Goal: Find contact information: Find contact information

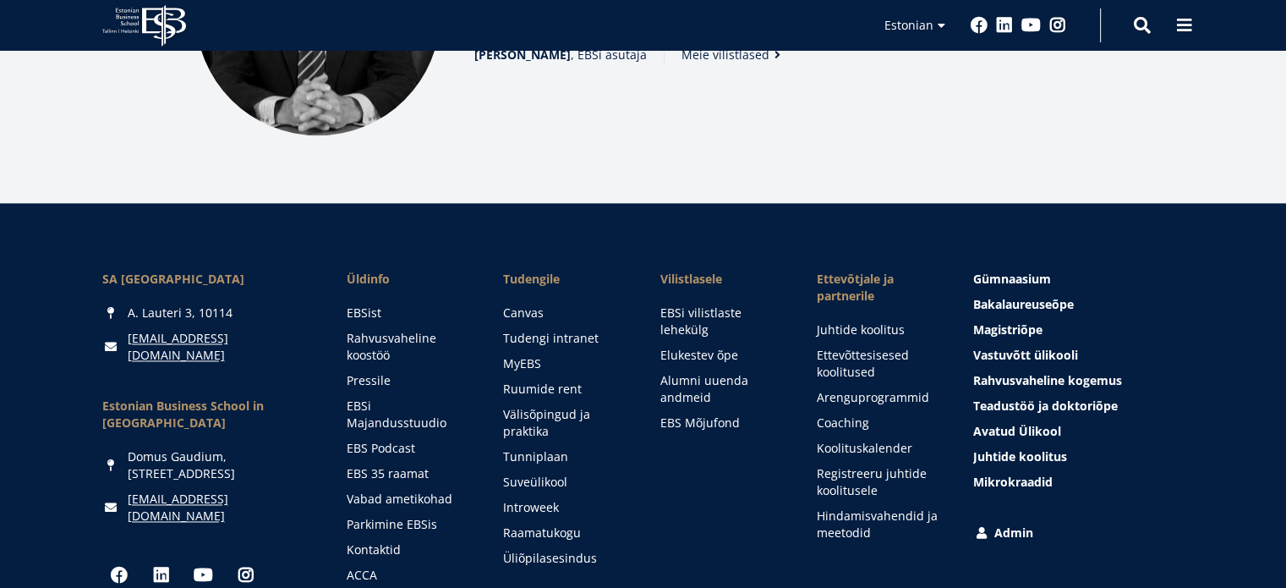
scroll to position [2367, 0]
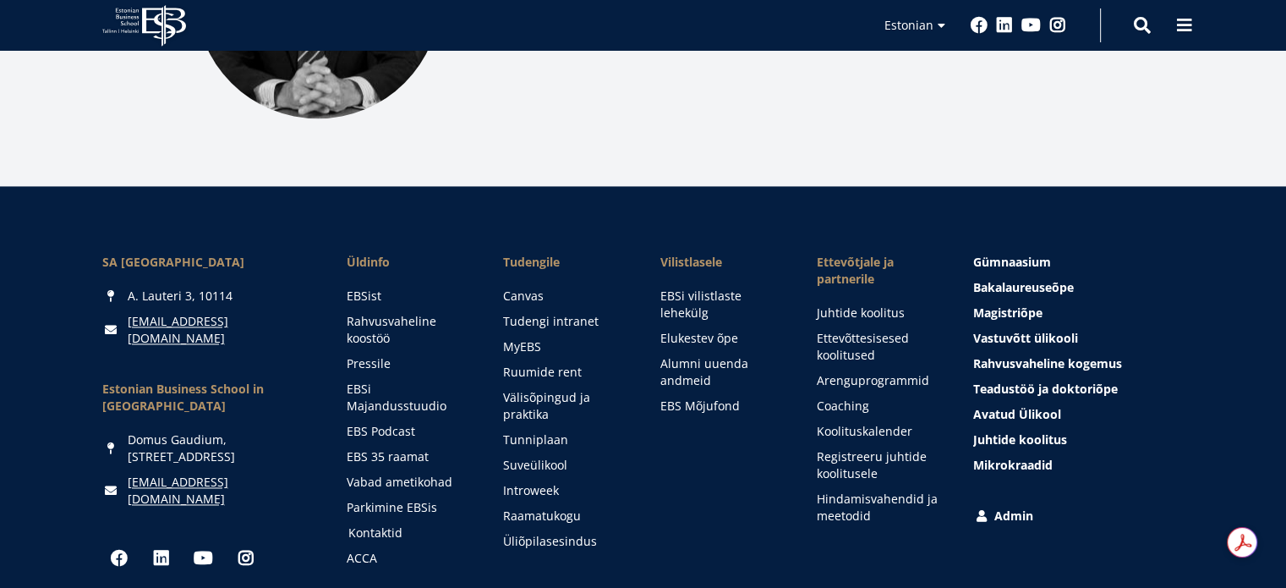
click at [389, 527] on link "Kontaktid" at bounding box center [409, 532] width 123 height 17
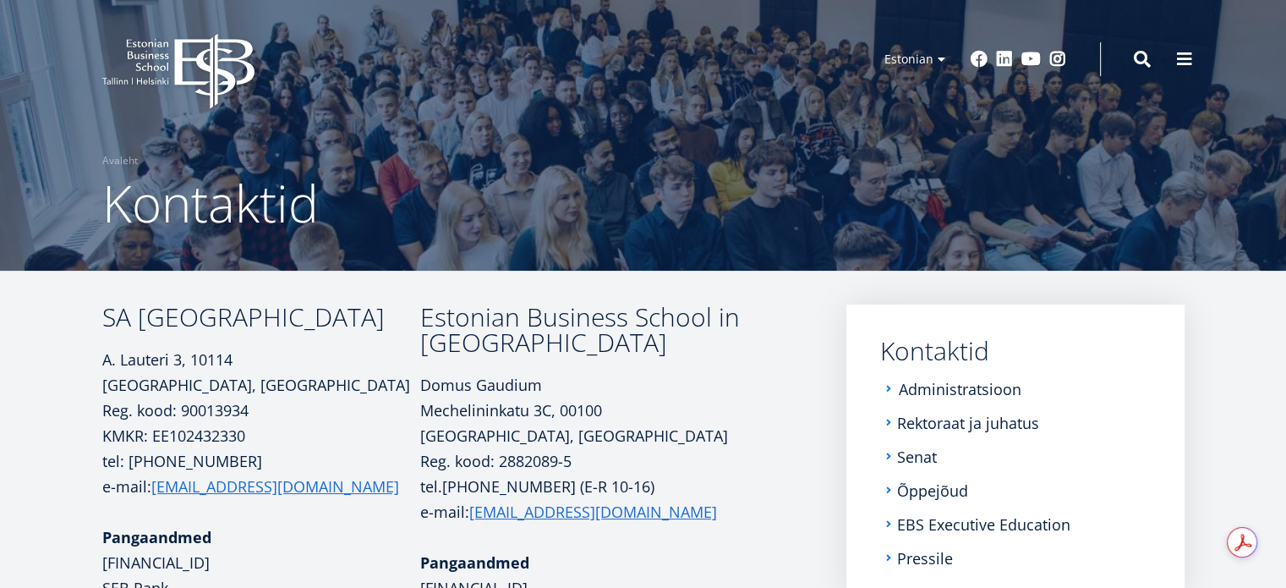
click at [972, 388] on link "Administratsioon" at bounding box center [960, 388] width 123 height 17
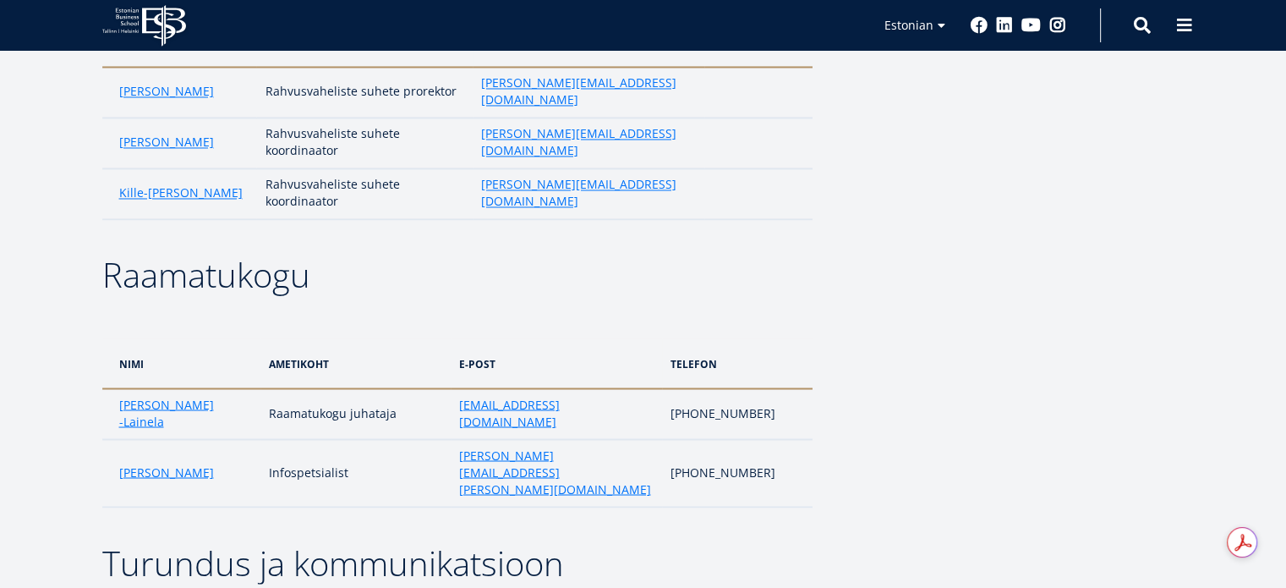
scroll to position [2959, 0]
